Goal: Information Seeking & Learning: Find specific fact

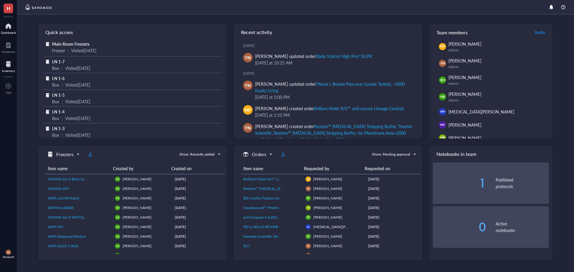
click at [8, 68] on div at bounding box center [8, 65] width 13 height 10
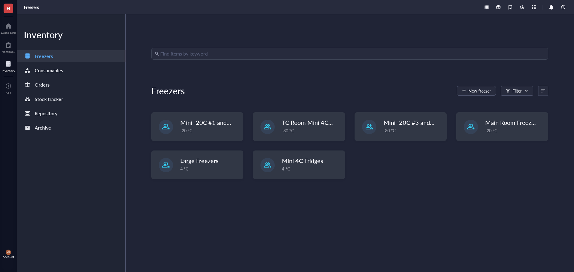
click at [176, 61] on div "Find items by keyword Freezers New freezer Filter Mini -20C #1 and #2 -20 °C TC…" at bounding box center [349, 143] width 397 height 191
click at [170, 52] on input "search" at bounding box center [352, 53] width 385 height 11
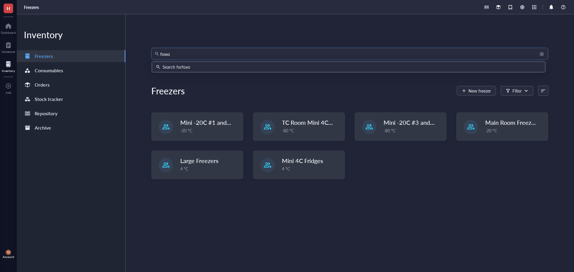
type input "foxo1"
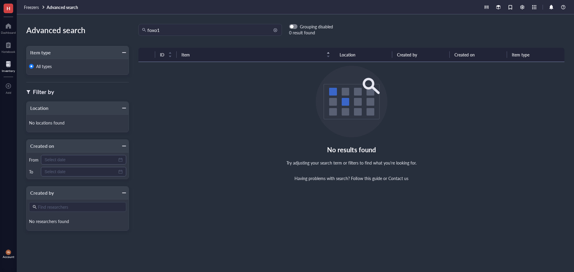
click at [170, 29] on input "foxo1" at bounding box center [212, 29] width 131 height 11
type input "foxo"
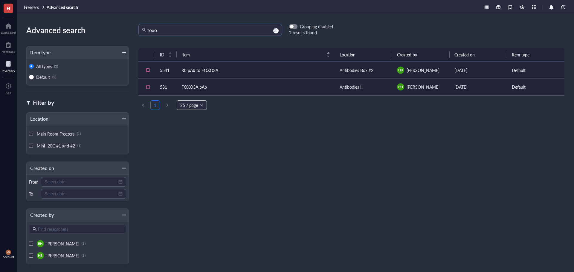
click at [220, 90] on td "FOXO3A pAb" at bounding box center [256, 87] width 158 height 17
click at [234, 68] on td "Rb pAb to FOXO3A" at bounding box center [256, 70] width 158 height 17
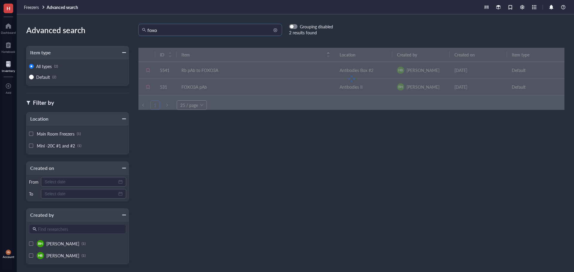
click at [160, 30] on input "foxo" at bounding box center [212, 29] width 131 height 11
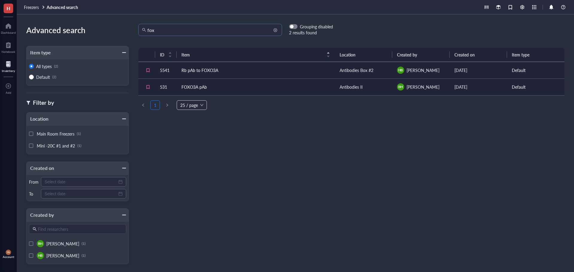
click at [163, 31] on input "fox" at bounding box center [212, 29] width 131 height 11
type input "fo"
click at [294, 27] on span "button" at bounding box center [293, 27] width 8 height 4
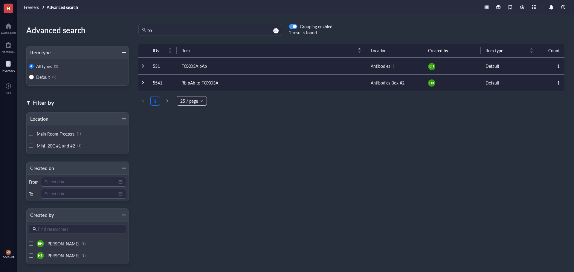
click at [294, 27] on div "button" at bounding box center [295, 27] width 4 height 4
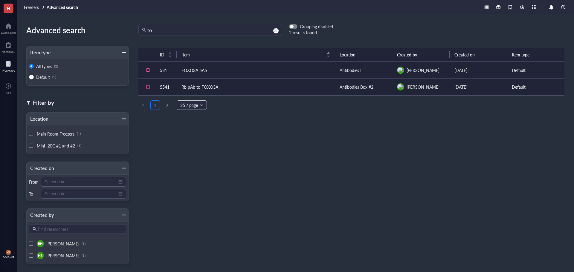
click at [318, 136] on div "ID Item Location Created by Created on Item type 531 FOXO3A pAb Antibodies II […" at bounding box center [351, 149] width 445 height 210
click at [8, 67] on div at bounding box center [8, 65] width 13 height 10
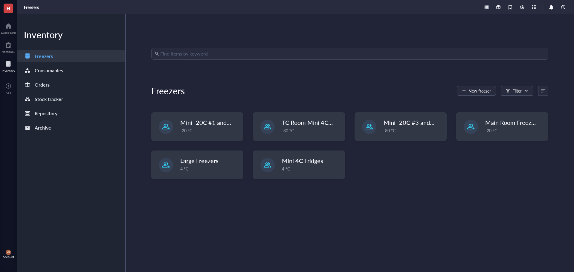
click at [200, 55] on input "search" at bounding box center [352, 53] width 385 height 11
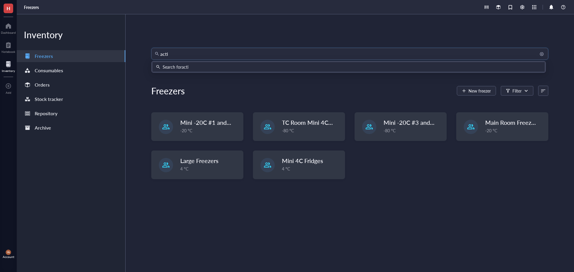
type input "actin"
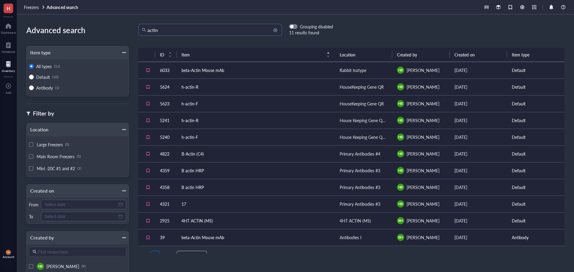
drag, startPoint x: 162, startPoint y: 29, endPoint x: 143, endPoint y: 28, distance: 19.5
click at [143, 28] on div "actin" at bounding box center [210, 30] width 144 height 12
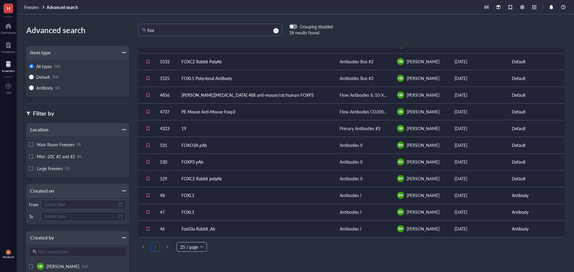
scroll to position [131, 0]
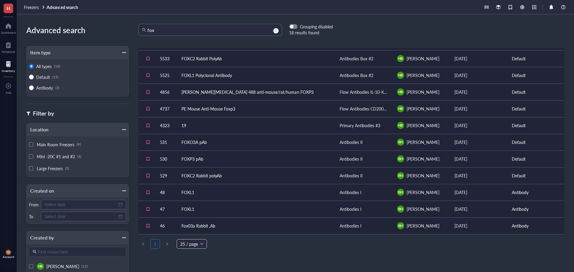
drag, startPoint x: 159, startPoint y: 31, endPoint x: 133, endPoint y: 31, distance: 26.3
click at [133, 31] on div "fox fox Grouping disabled 18 results found" at bounding box center [231, 30] width 204 height 12
type input "y-"
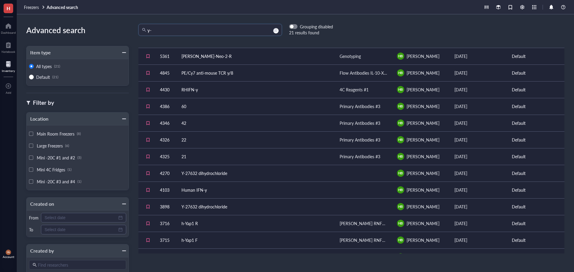
click at [214, 177] on td "Y-27632 dihydrochloride" at bounding box center [256, 173] width 158 height 17
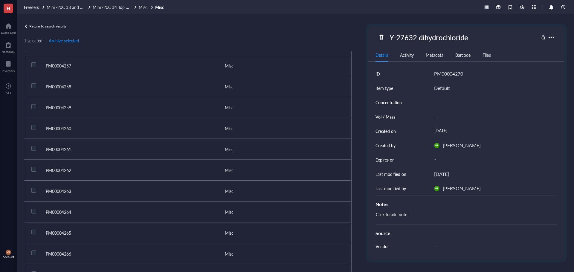
scroll to position [209, 0]
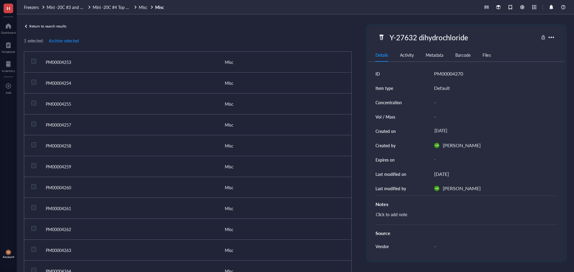
click at [183, 32] on div "Return to search results 1 selected: Archive selected ID Vol / Mass Conc. Locat…" at bounding box center [188, 143] width 328 height 239
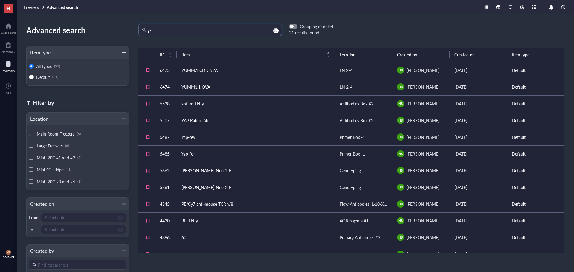
drag, startPoint x: 159, startPoint y: 31, endPoint x: 134, endPoint y: 29, distance: 25.4
click at [134, 29] on div "y- y- Grouping disabled 21 results found" at bounding box center [231, 30] width 204 height 12
drag, startPoint x: 200, startPoint y: 23, endPoint x: 184, endPoint y: 23, distance: 16.4
click at [184, 23] on div "Advanced search Item type All types (21) Default (21) Filter by Location Main R…" at bounding box center [295, 143] width 557 height 258
click at [176, 29] on input "search" at bounding box center [212, 29] width 131 height 11
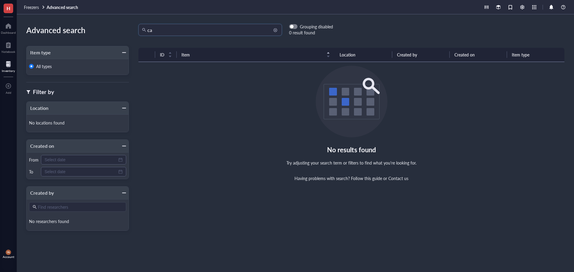
type input "c"
type input "cxcr2"
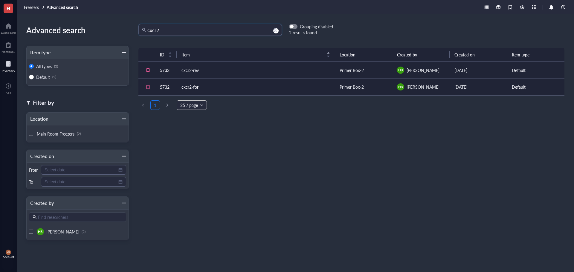
click at [272, 74] on td "cxcr2-rev" at bounding box center [256, 70] width 158 height 17
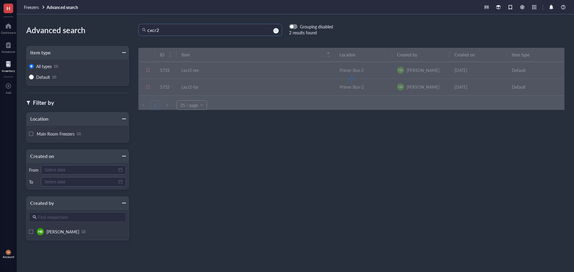
drag, startPoint x: 182, startPoint y: 28, endPoint x: 133, endPoint y: 28, distance: 49.0
click at [133, 28] on div "cxcr2 cxcr2 Grouping disabled 2 results found" at bounding box center [231, 30] width 204 height 12
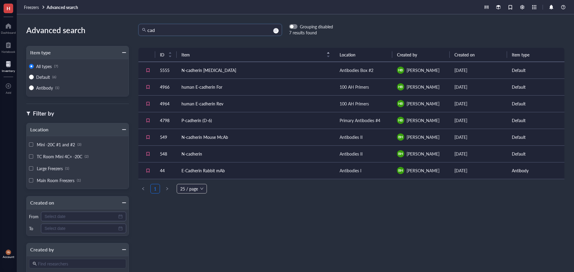
drag, startPoint x: 161, startPoint y: 32, endPoint x: 124, endPoint y: 29, distance: 36.9
click at [124, 29] on div "Advanced search Item type All types (7) Default (6) Antibody (1) Filter by Loca…" at bounding box center [295, 143] width 557 height 258
type input "il"
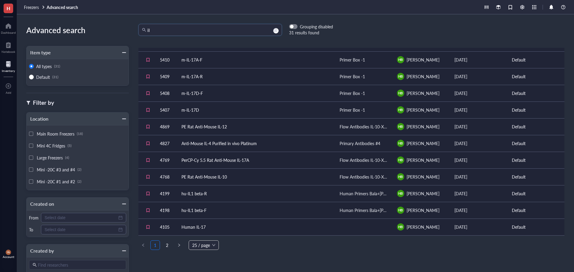
scroll to position [248, 0]
click at [200, 240] on span "25 / page" at bounding box center [203, 244] width 23 height 9
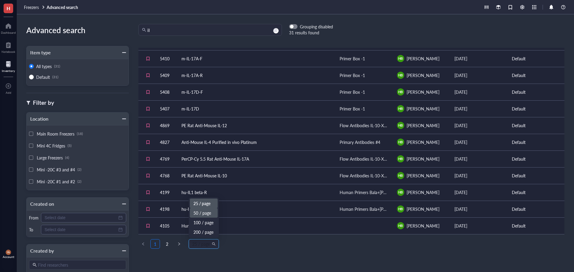
click at [207, 212] on div "50 / page" at bounding box center [203, 213] width 21 height 7
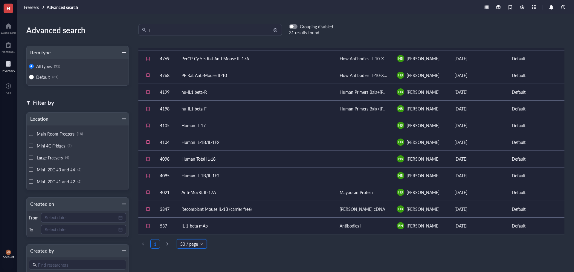
drag, startPoint x: 165, startPoint y: 25, endPoint x: 147, endPoint y: 28, distance: 18.5
click at [147, 28] on div "il" at bounding box center [210, 30] width 144 height 12
click at [164, 32] on input "il" at bounding box center [212, 29] width 131 height 11
